Goal: Navigation & Orientation: Find specific page/section

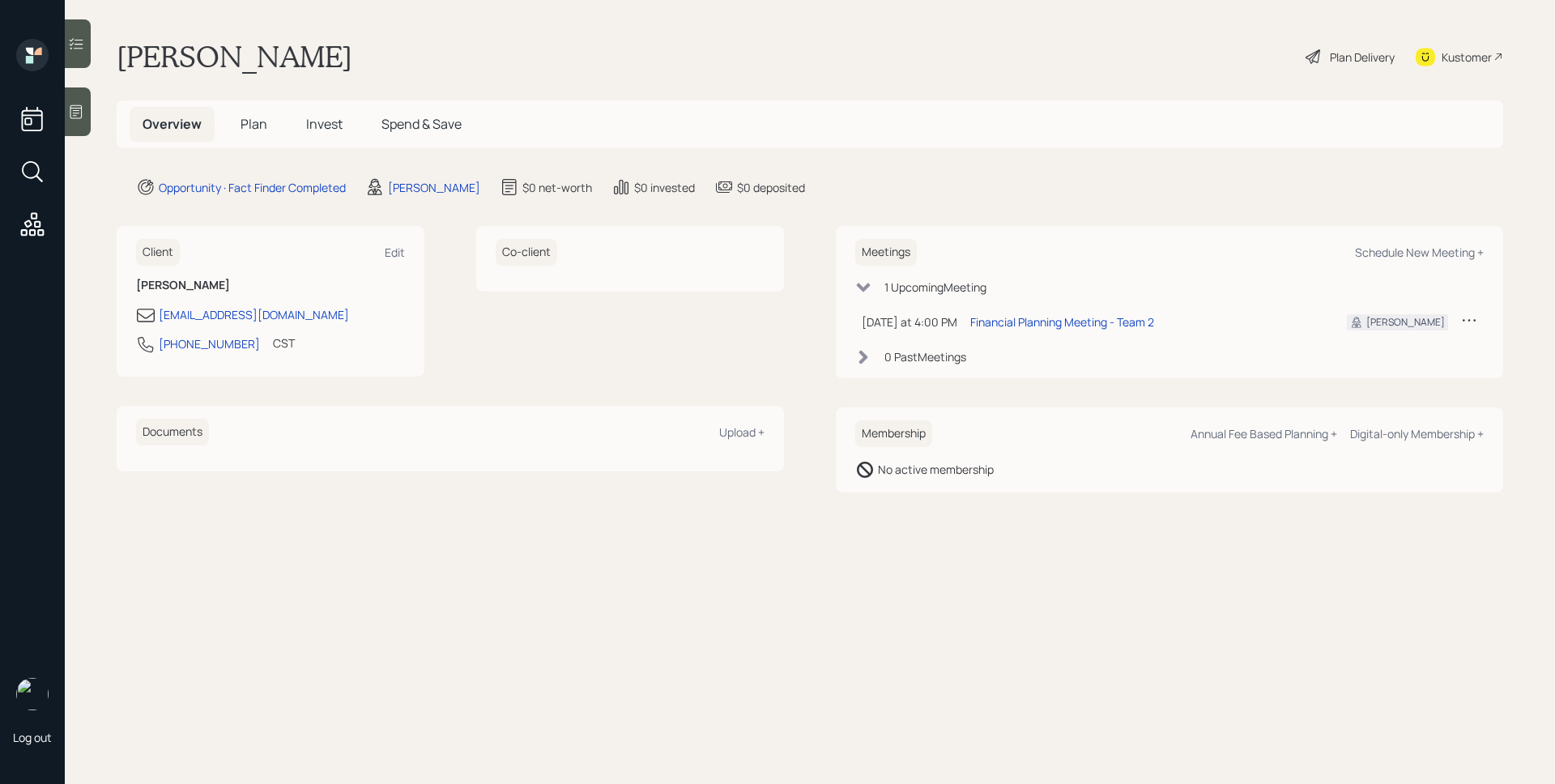
click at [70, 113] on icon at bounding box center [76, 111] width 16 height 16
